Goal: Information Seeking & Learning: Check status

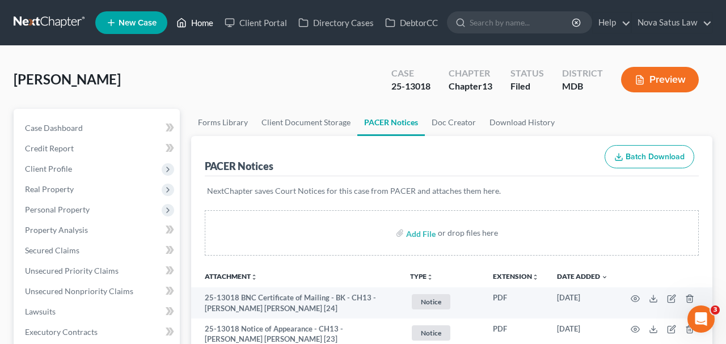
click at [203, 24] on link "Home" at bounding box center [195, 22] width 48 height 20
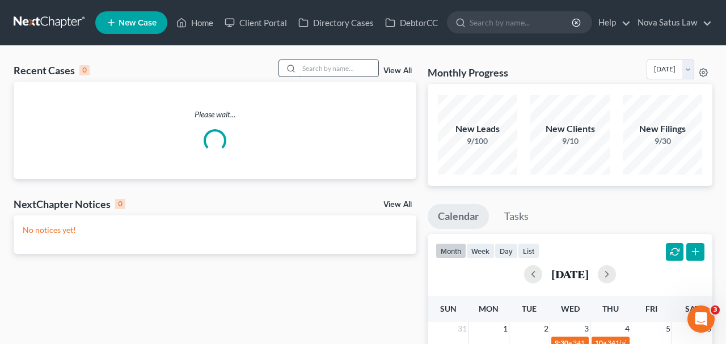
click at [338, 71] on input "search" at bounding box center [338, 68] width 79 height 16
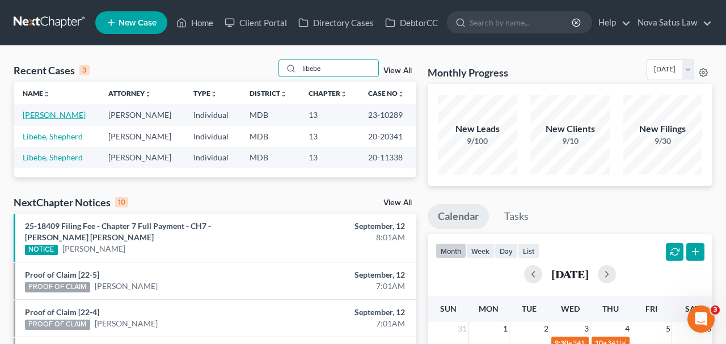
type input "libebe"
click at [65, 115] on link "[PERSON_NAME]" at bounding box center [54, 115] width 63 height 10
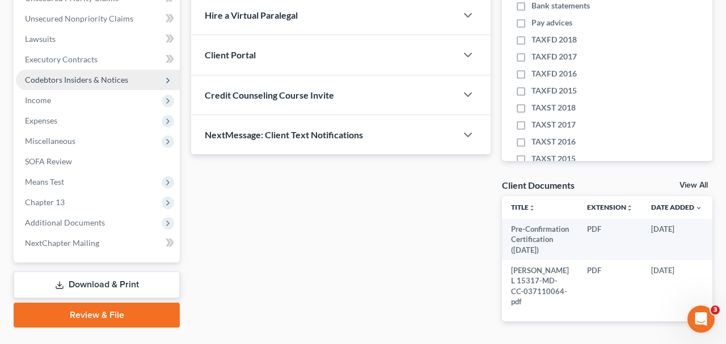
scroll to position [295, 0]
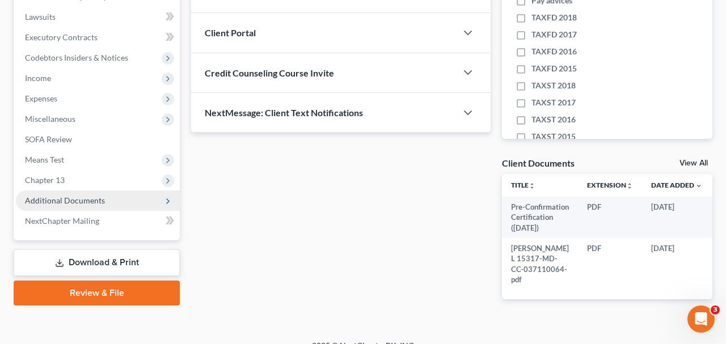
click at [79, 201] on span "Additional Documents" at bounding box center [65, 201] width 80 height 10
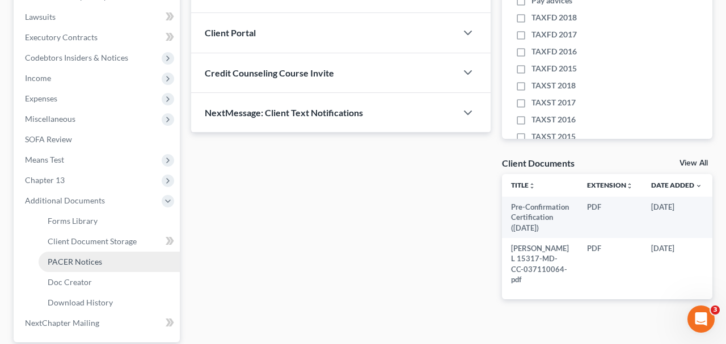
click at [92, 264] on span "PACER Notices" at bounding box center [75, 262] width 54 height 10
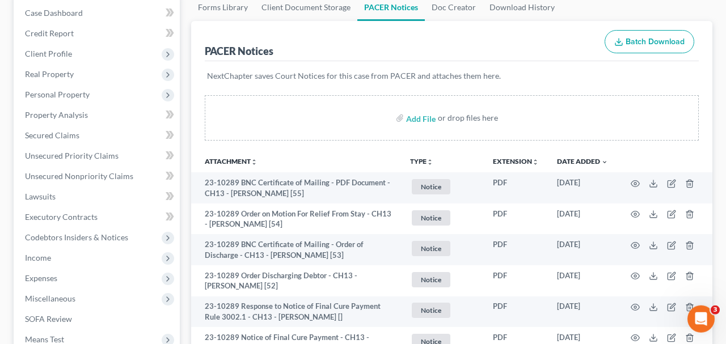
scroll to position [118, 0]
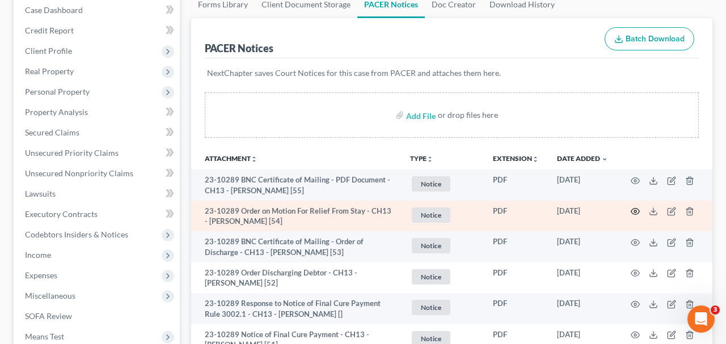
click at [635, 210] on icon "button" at bounding box center [635, 211] width 9 height 9
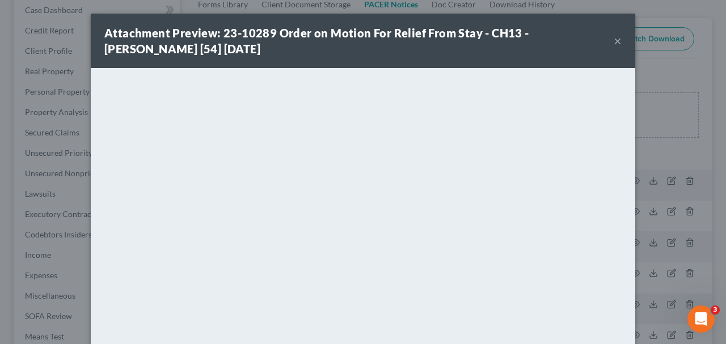
click at [617, 42] on button "×" at bounding box center [618, 41] width 8 height 14
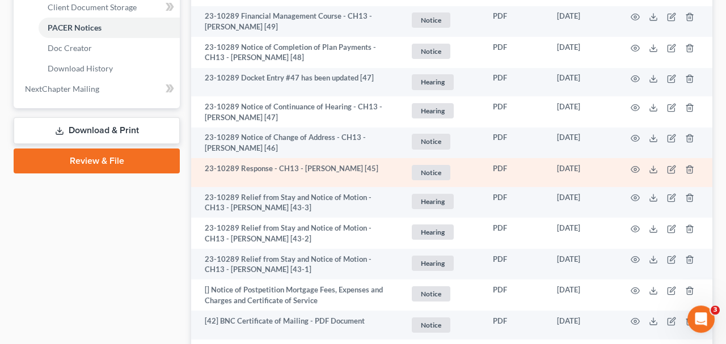
scroll to position [531, 0]
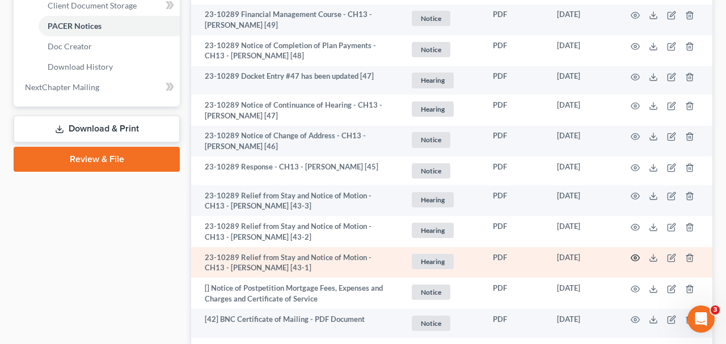
click at [632, 256] on icon "button" at bounding box center [635, 258] width 9 height 9
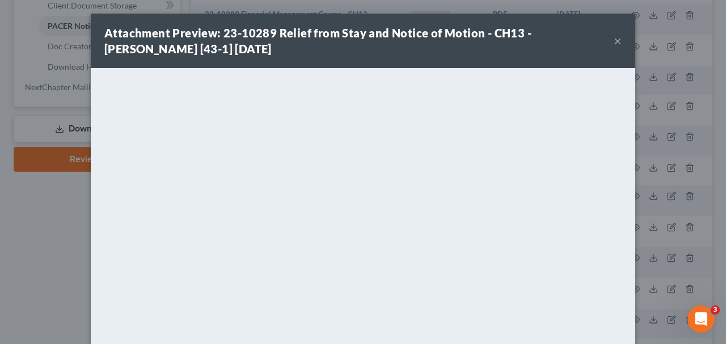
click at [617, 43] on button "×" at bounding box center [618, 41] width 8 height 14
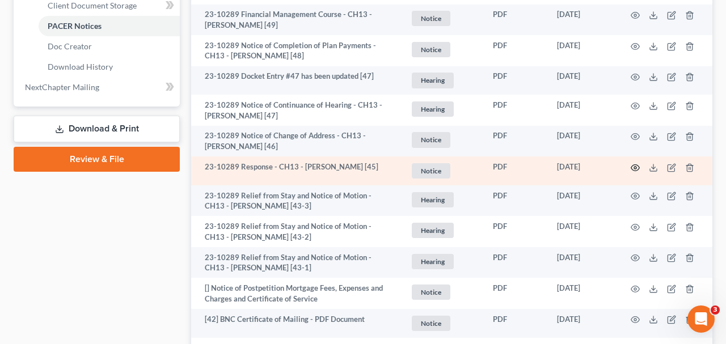
click at [634, 163] on icon "button" at bounding box center [635, 167] width 9 height 9
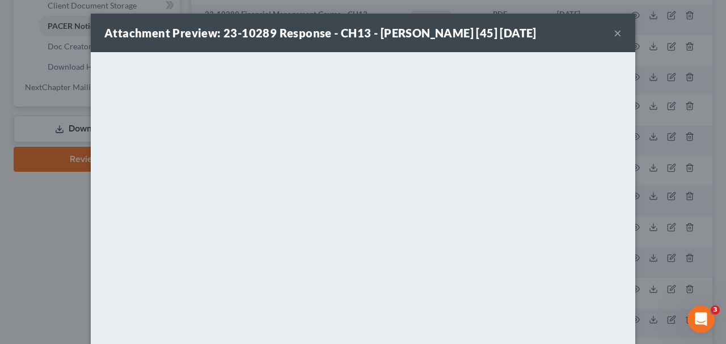
click at [616, 33] on button "×" at bounding box center [618, 33] width 8 height 14
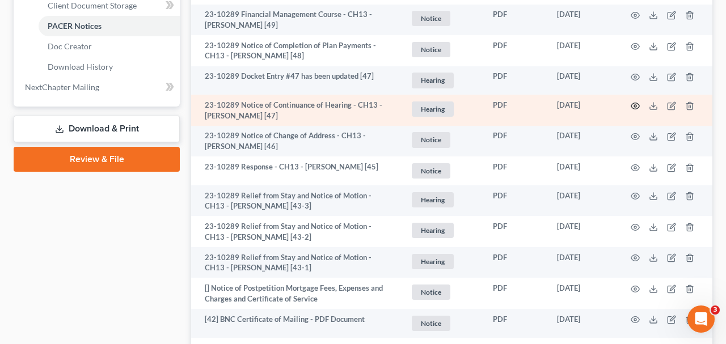
click at [635, 103] on icon "button" at bounding box center [635, 106] width 9 height 9
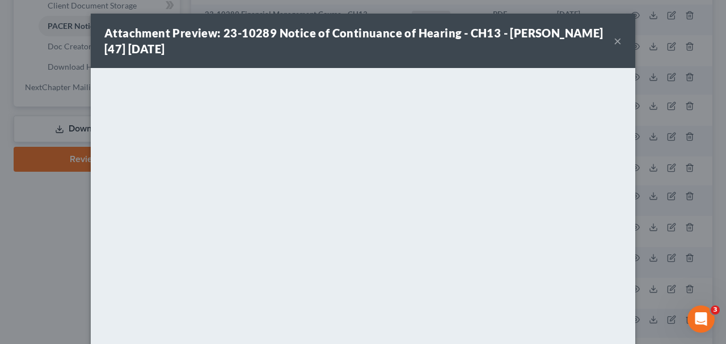
click at [621, 44] on button "×" at bounding box center [618, 41] width 8 height 14
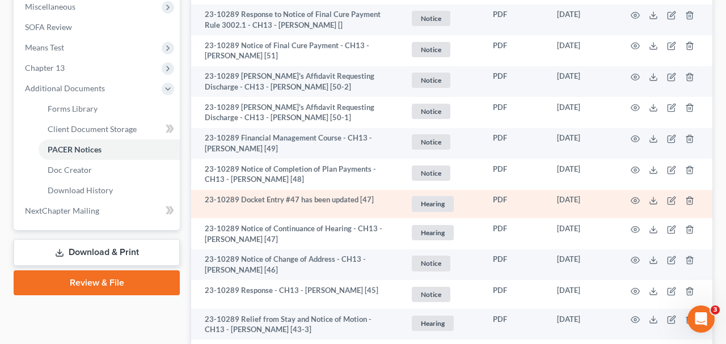
scroll to position [413, 0]
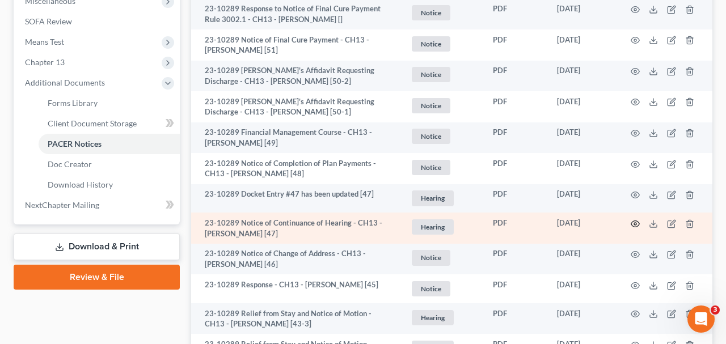
click at [635, 222] on icon "button" at bounding box center [635, 224] width 9 height 9
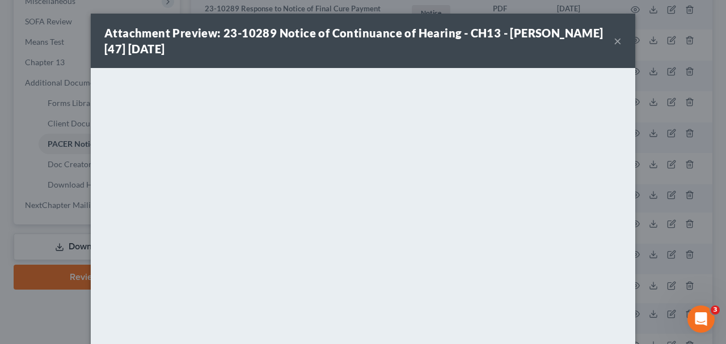
click at [612, 44] on div "Attachment Preview: 23-10289 Notice of Continuance of Hearing - CH13 - [PERSON_…" at bounding box center [358, 41] width 509 height 32
click at [618, 43] on button "×" at bounding box center [618, 41] width 8 height 14
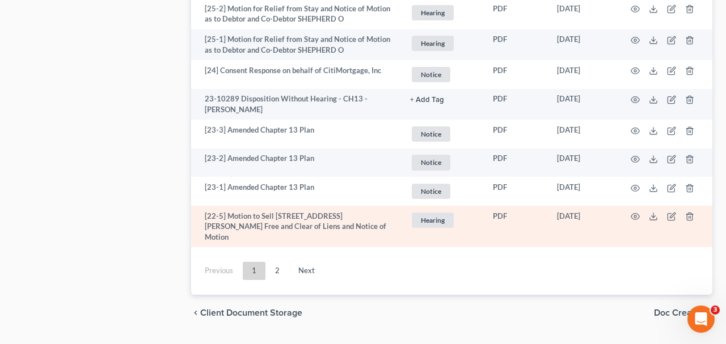
scroll to position [2310, 0]
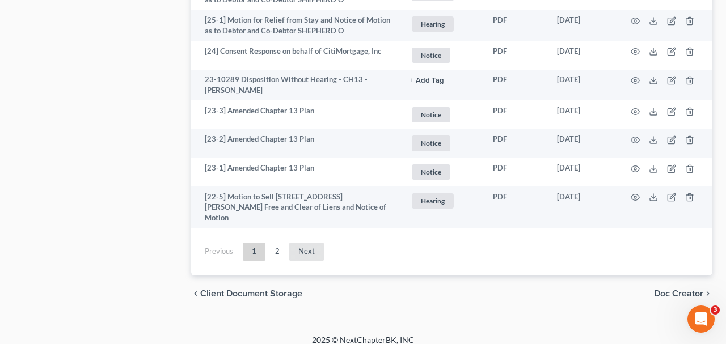
click at [293, 246] on link "Next" at bounding box center [306, 252] width 35 height 18
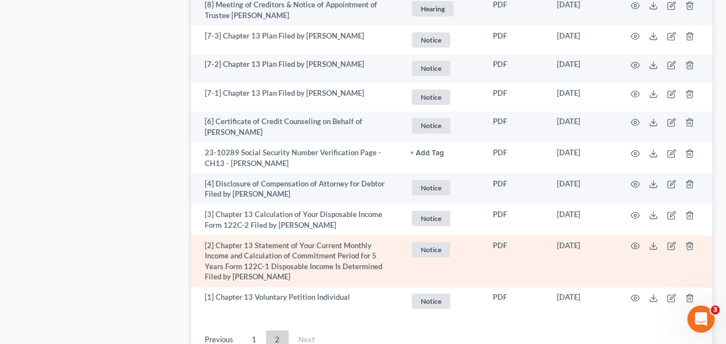
scroll to position [1102, 0]
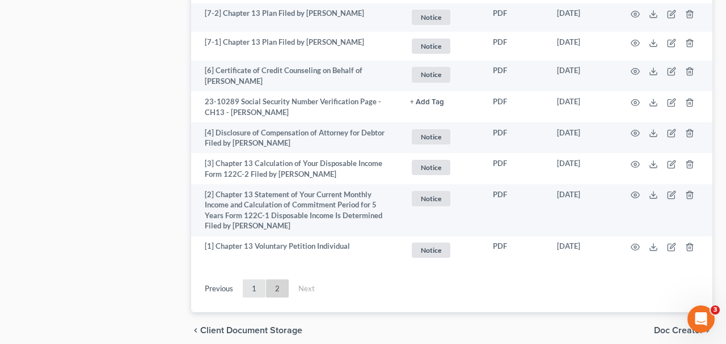
click at [255, 280] on link "1" at bounding box center [254, 289] width 23 height 18
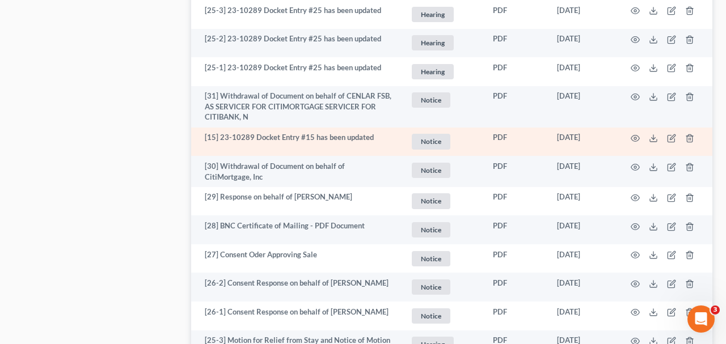
scroll to position [1928, 0]
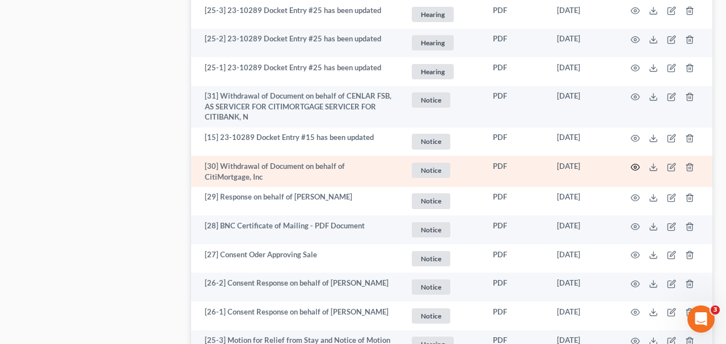
click at [632, 163] on icon "button" at bounding box center [635, 167] width 9 height 9
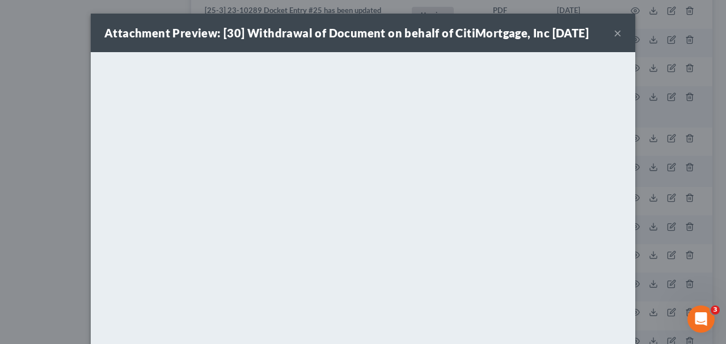
click at [618, 33] on button "×" at bounding box center [618, 33] width 8 height 14
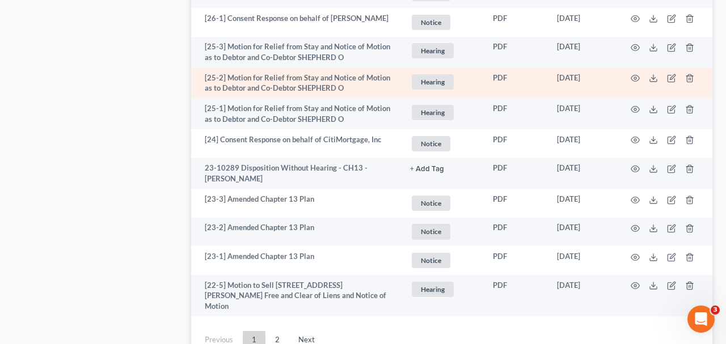
scroll to position [2223, 0]
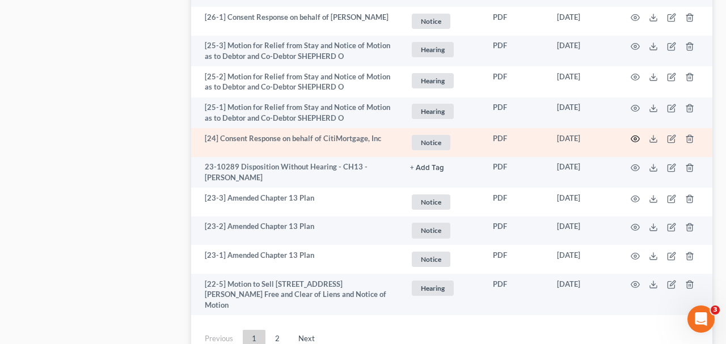
click at [636, 139] on icon "button" at bounding box center [635, 138] width 9 height 9
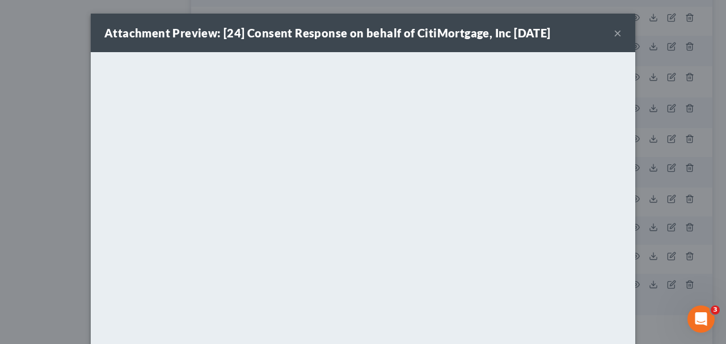
click at [617, 35] on button "×" at bounding box center [618, 33] width 8 height 14
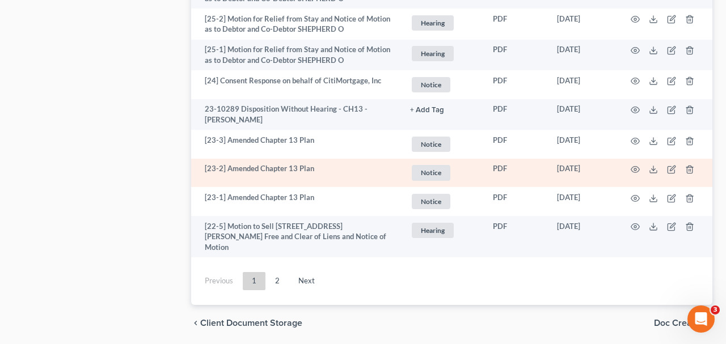
scroll to position [2282, 0]
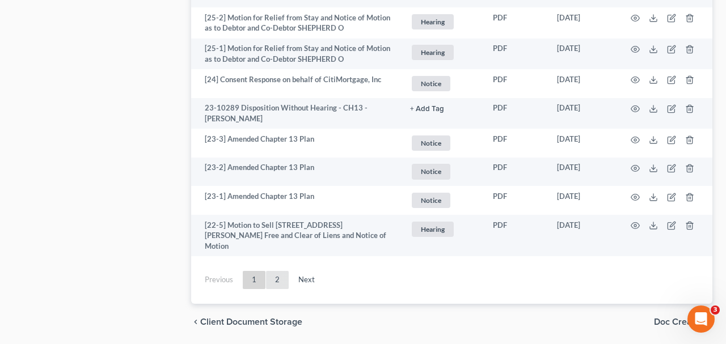
click at [275, 271] on link "2" at bounding box center [277, 280] width 23 height 18
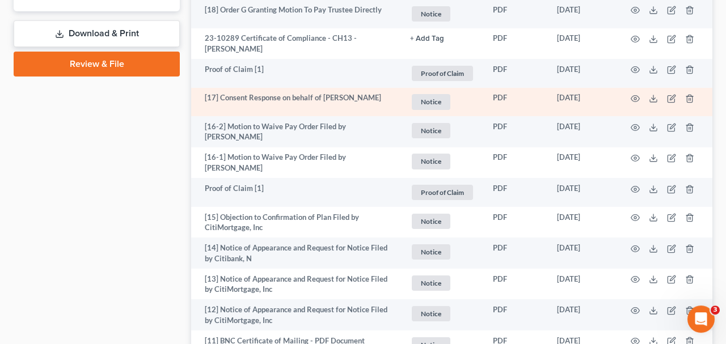
scroll to position [630, 0]
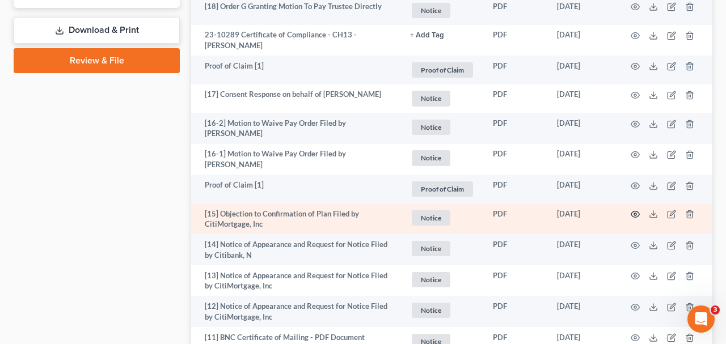
click at [631, 210] on icon "button" at bounding box center [635, 214] width 9 height 9
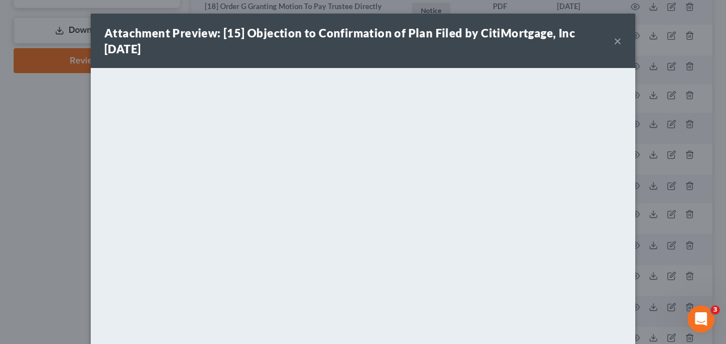
click at [615, 41] on button "×" at bounding box center [618, 41] width 8 height 14
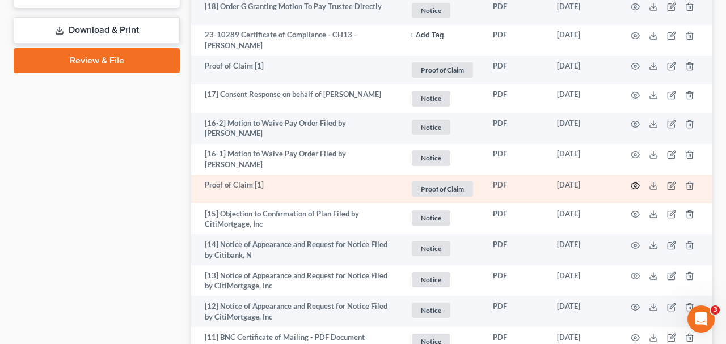
click at [635, 185] on circle "button" at bounding box center [635, 186] width 2 height 2
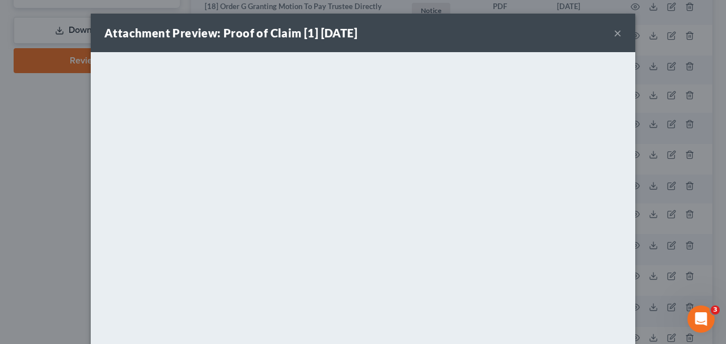
click at [621, 35] on button "×" at bounding box center [618, 33] width 8 height 14
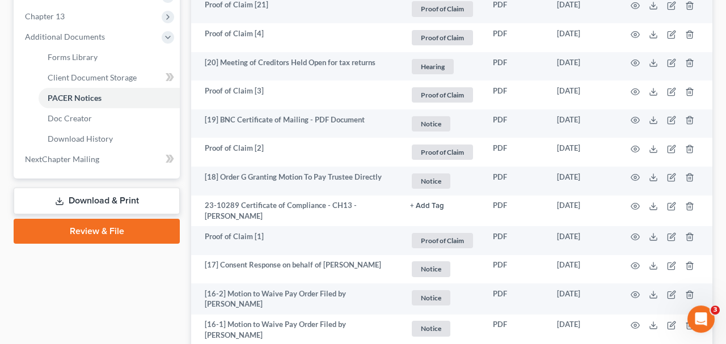
scroll to position [453, 0]
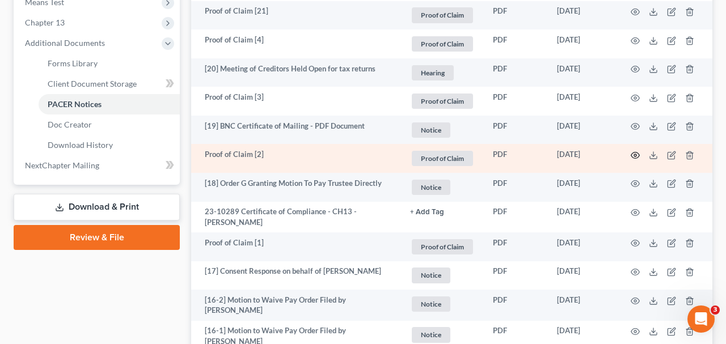
click at [634, 151] on icon "button" at bounding box center [635, 155] width 9 height 9
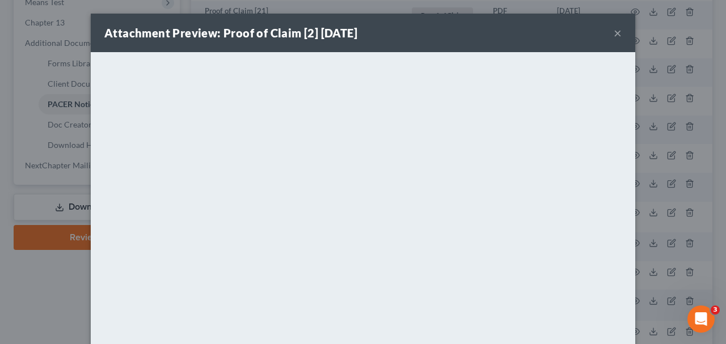
click at [618, 32] on button "×" at bounding box center [618, 33] width 8 height 14
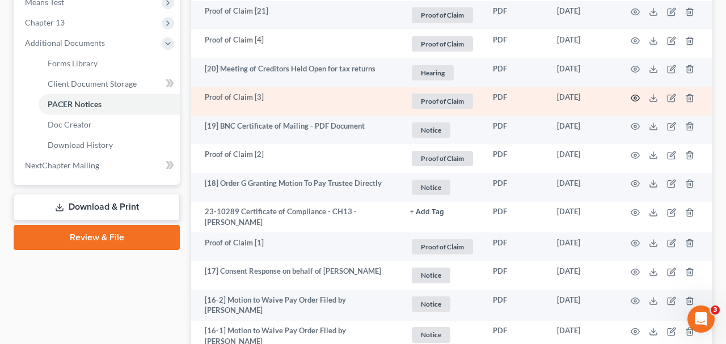
click at [635, 97] on circle "button" at bounding box center [635, 98] width 2 height 2
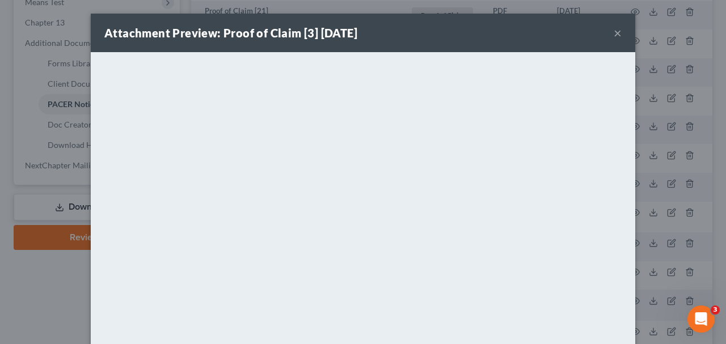
click at [618, 31] on button "×" at bounding box center [618, 33] width 8 height 14
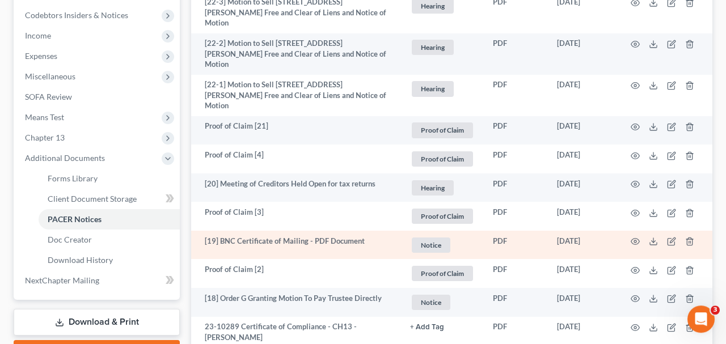
scroll to position [335, 0]
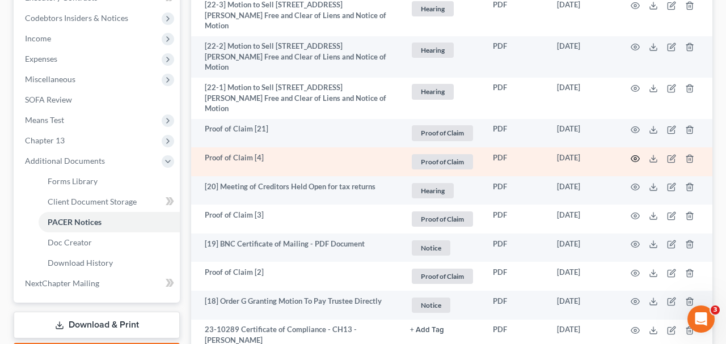
click at [633, 154] on icon "button" at bounding box center [635, 158] width 9 height 9
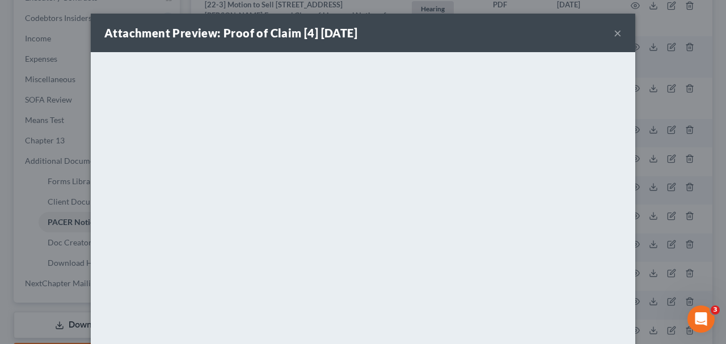
click at [615, 33] on button "×" at bounding box center [618, 33] width 8 height 14
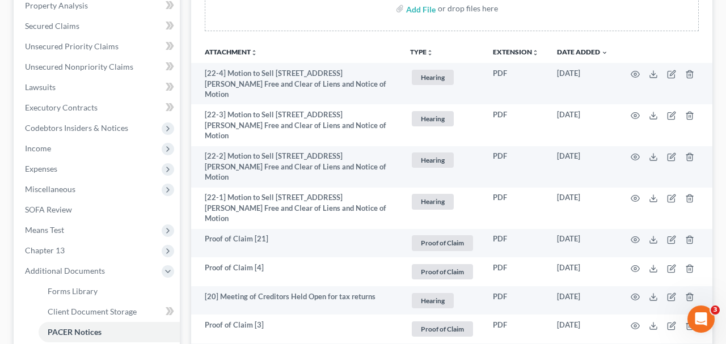
scroll to position [217, 0]
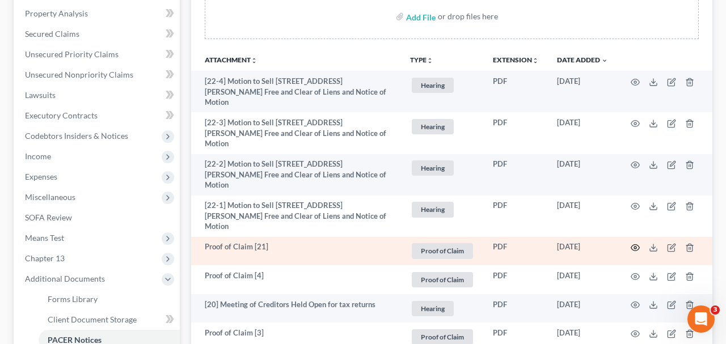
click at [632, 243] on icon "button" at bounding box center [635, 247] width 9 height 9
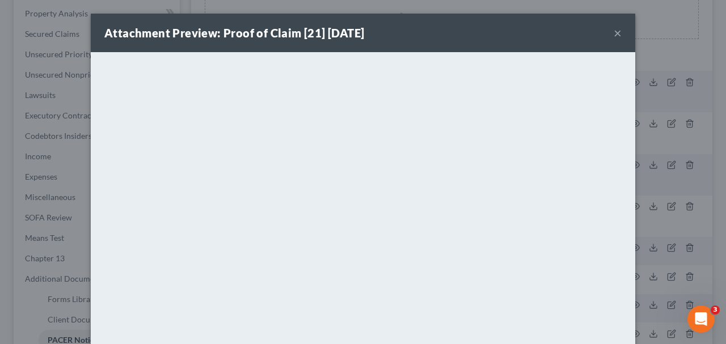
click at [619, 33] on button "×" at bounding box center [618, 33] width 8 height 14
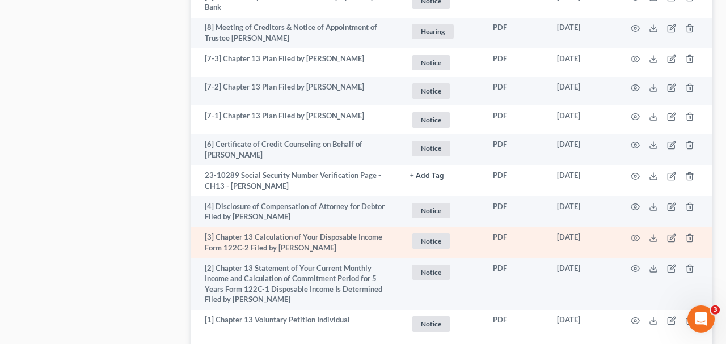
scroll to position [1102, 0]
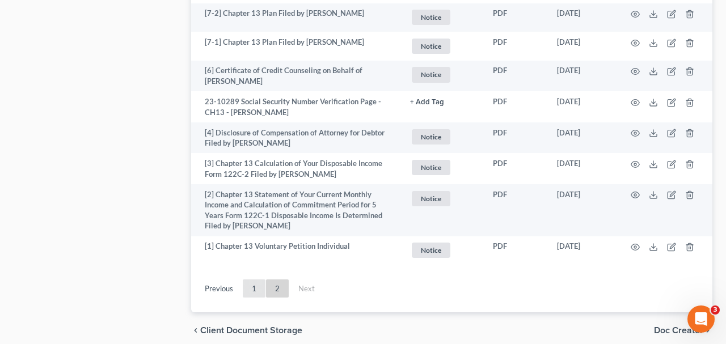
click at [259, 280] on link "1" at bounding box center [254, 289] width 23 height 18
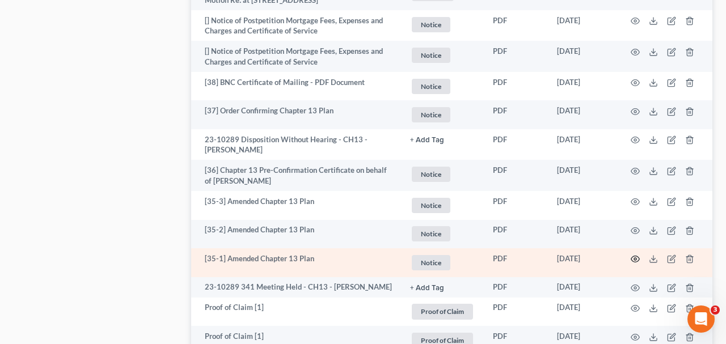
click at [633, 259] on icon "button" at bounding box center [635, 259] width 9 height 9
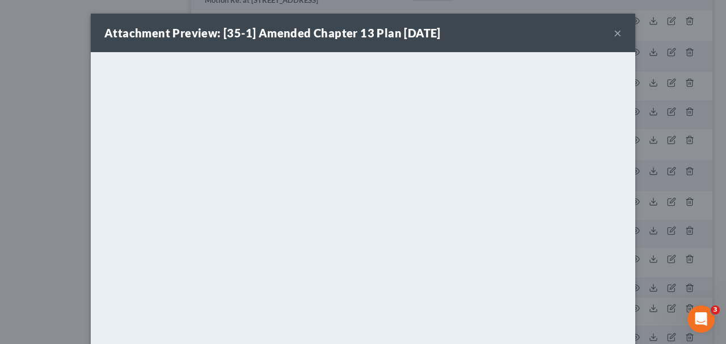
click at [617, 33] on button "×" at bounding box center [618, 33] width 8 height 14
